Goal: Task Accomplishment & Management: Manage account settings

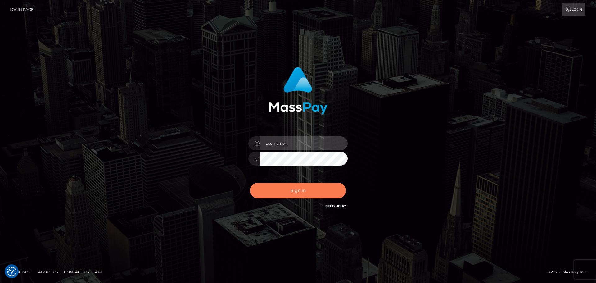
type input "[PERSON_NAME].rollacan"
click at [292, 193] on button "Sign in" at bounding box center [298, 190] width 96 height 15
type input "[PERSON_NAME].rollacan"
click at [307, 194] on button "Sign in" at bounding box center [298, 190] width 96 height 15
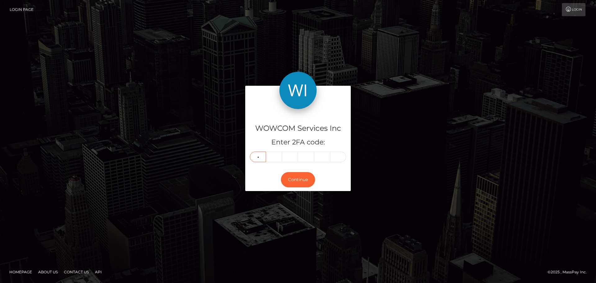
type input "1"
type input "2"
type input "8"
type input "2"
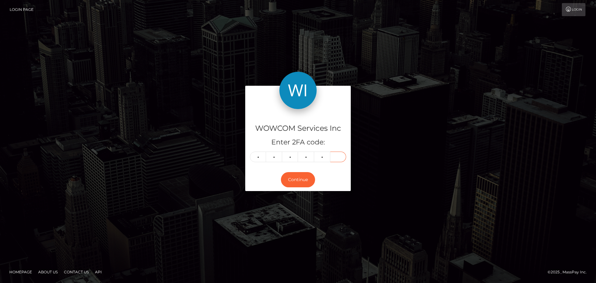
type input "2"
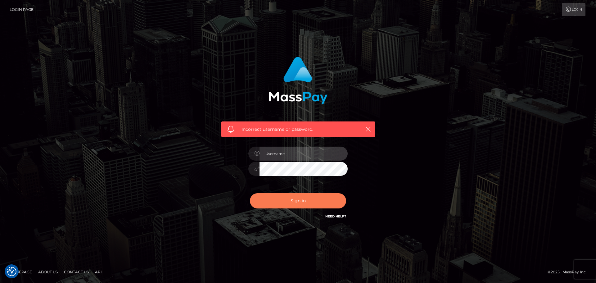
type input "[PERSON_NAME].rollacan"
click at [319, 199] on button "Sign in" at bounding box center [298, 200] width 96 height 15
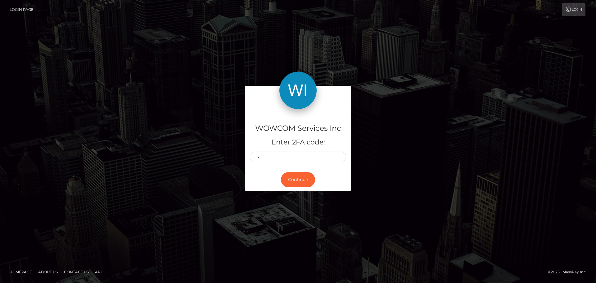
type input "1"
type input "2"
type input "8"
type input "7"
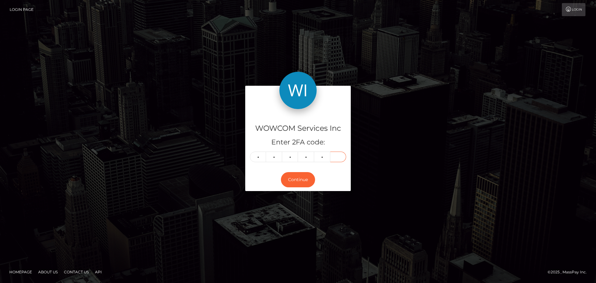
type input "2"
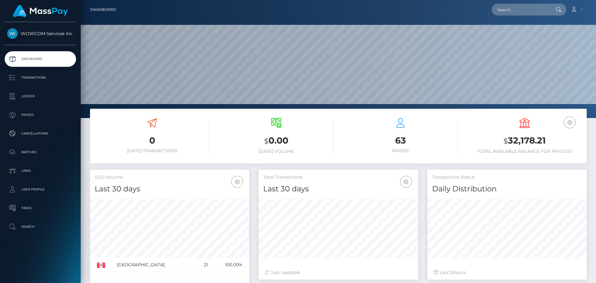
scroll to position [110, 160]
drag, startPoint x: 545, startPoint y: 138, endPoint x: 509, endPoint y: 140, distance: 36.7
click at [509, 140] on h3 "$ 32,178.21" at bounding box center [524, 140] width 115 height 13
copy h3 "32,178.21"
